Goal: Transaction & Acquisition: Obtain resource

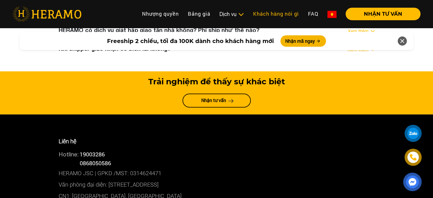
scroll to position [3048, 0]
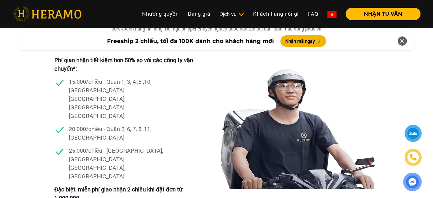
scroll to position [1595, 0]
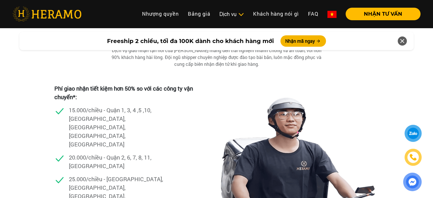
click at [116, 175] on p "25.000/chiều - [GEOGRAPHIC_DATA], [GEOGRAPHIC_DATA], [GEOGRAPHIC_DATA], [GEOGRA…" at bounding box center [117, 192] width 97 height 34
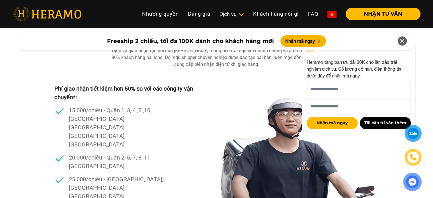
click at [404, 39] on icon at bounding box center [402, 41] width 7 height 10
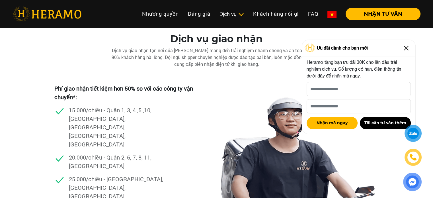
click at [406, 50] on img at bounding box center [406, 48] width 9 height 9
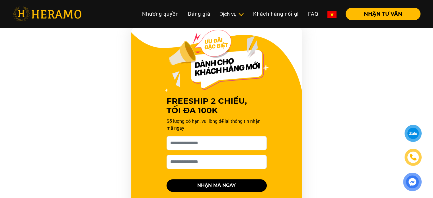
scroll to position [570, 0]
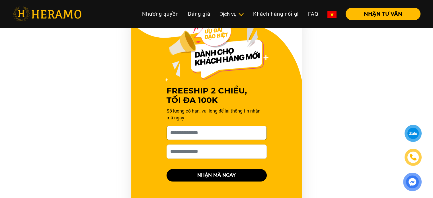
click at [217, 126] on input "[PERSON_NAME] xin tên của bạn nhé *" at bounding box center [217, 133] width 100 height 14
type input "***"
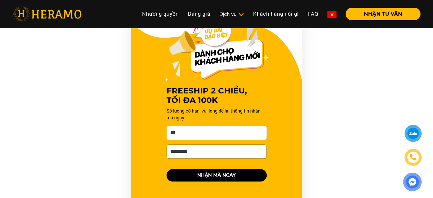
type input "**********"
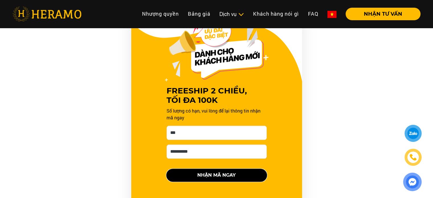
click at [225, 169] on button "NHẬN MÃ NGAY" at bounding box center [217, 175] width 100 height 13
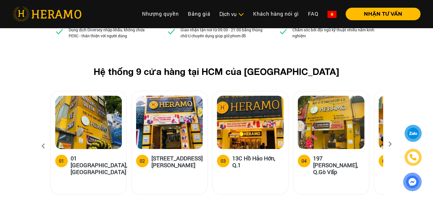
scroll to position [2165, 0]
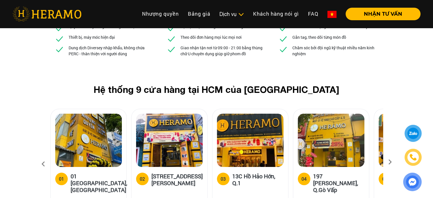
click at [390, 162] on icon at bounding box center [390, 164] width 10 height 4
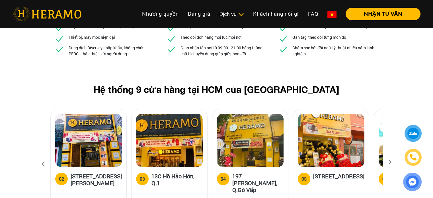
click at [390, 162] on icon at bounding box center [390, 164] width 10 height 4
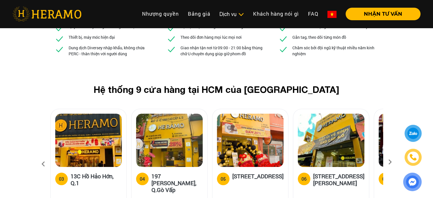
click at [390, 162] on icon at bounding box center [390, 164] width 10 height 4
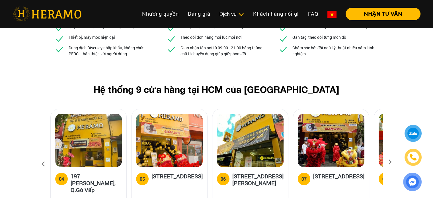
click at [390, 162] on icon at bounding box center [390, 164] width 10 height 4
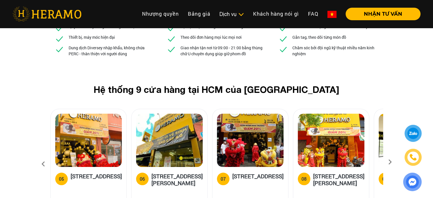
click at [390, 162] on icon at bounding box center [390, 164] width 10 height 4
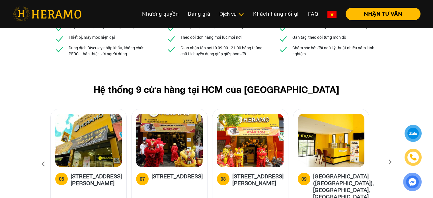
click at [390, 162] on icon at bounding box center [390, 164] width 10 height 4
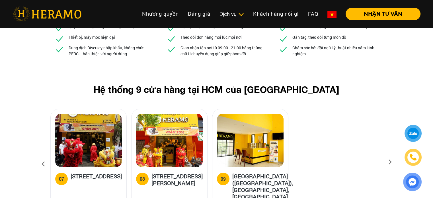
click at [390, 162] on icon at bounding box center [390, 164] width 10 height 4
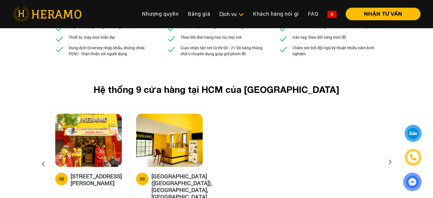
click at [390, 162] on icon at bounding box center [390, 164] width 10 height 4
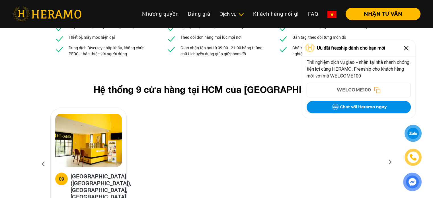
click at [42, 156] on icon at bounding box center [43, 163] width 10 height 15
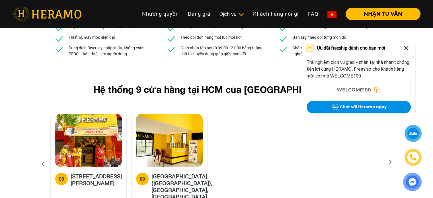
click at [42, 156] on icon at bounding box center [43, 163] width 10 height 15
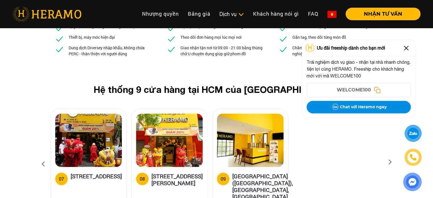
click at [42, 156] on icon at bounding box center [43, 163] width 10 height 15
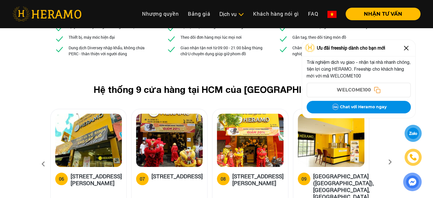
click at [42, 156] on icon at bounding box center [43, 163] width 10 height 15
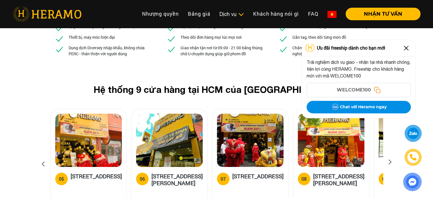
click at [42, 156] on icon at bounding box center [43, 163] width 10 height 15
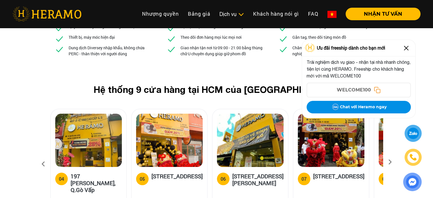
click at [408, 47] on img at bounding box center [406, 48] width 9 height 9
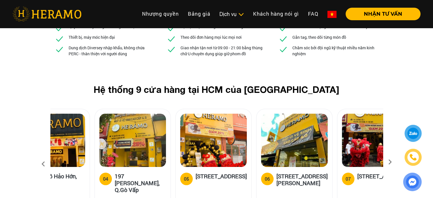
drag, startPoint x: 70, startPoint y: 117, endPoint x: 115, endPoint y: 128, distance: 45.8
click at [115, 173] on h5 "197 [PERSON_NAME], Q.Gò Vấp" at bounding box center [140, 183] width 51 height 21
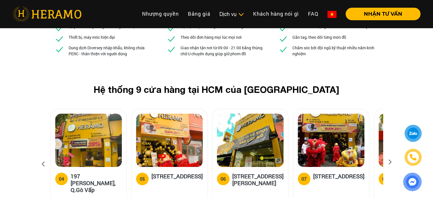
click at [45, 156] on icon at bounding box center [43, 163] width 10 height 15
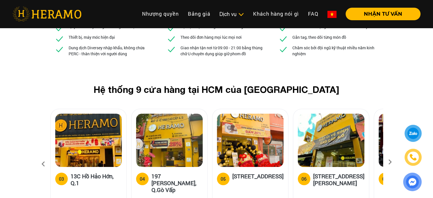
click at [44, 156] on icon at bounding box center [43, 163] width 10 height 15
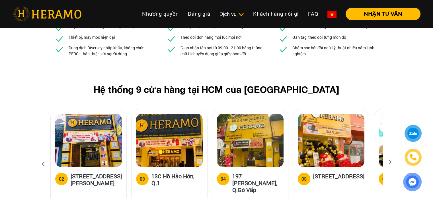
click at [44, 156] on icon at bounding box center [43, 163] width 10 height 15
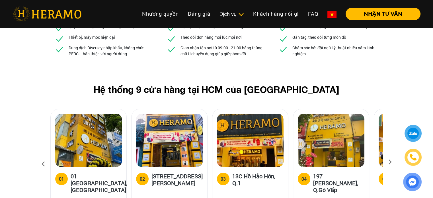
click at [44, 156] on icon at bounding box center [43, 163] width 10 height 15
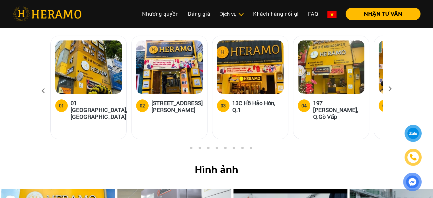
scroll to position [2250, 0]
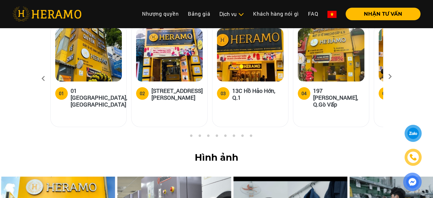
click at [409, 181] on img at bounding box center [412, 181] width 13 height 13
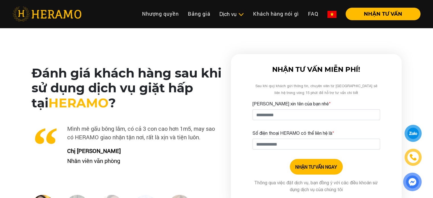
scroll to position [1396, 0]
